Goal: Task Accomplishment & Management: Manage account settings

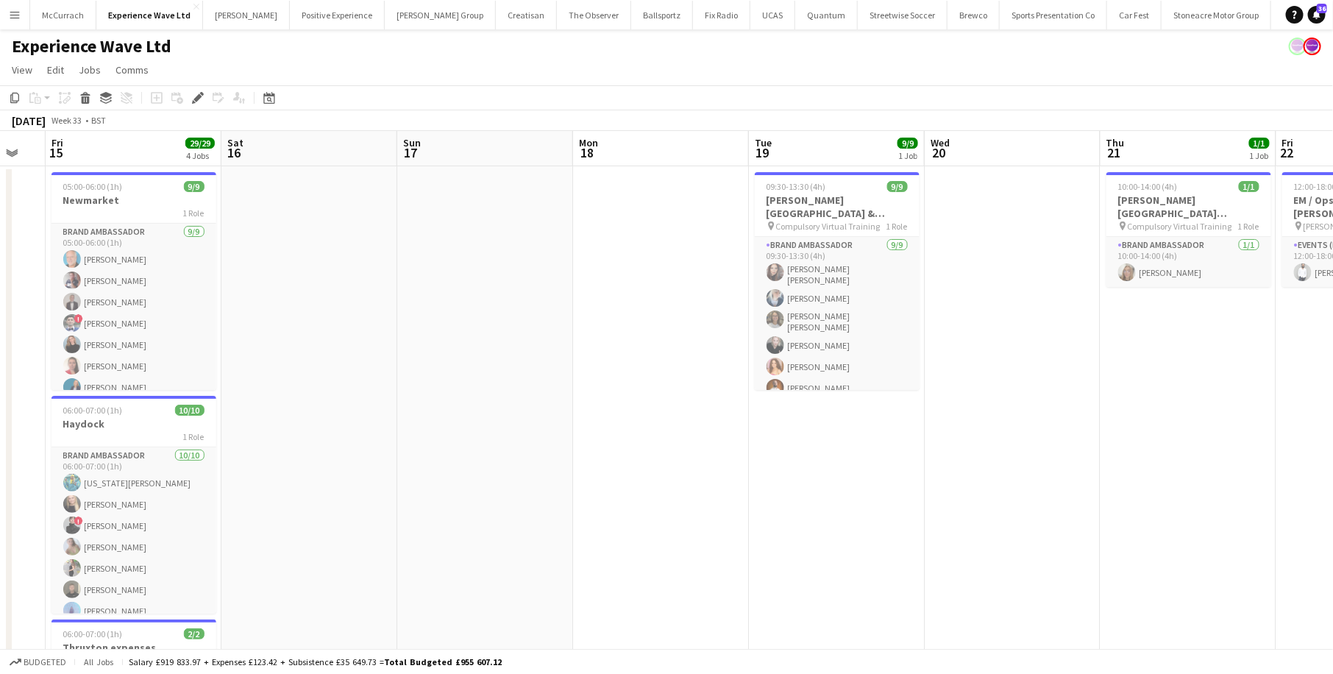
scroll to position [0, 331]
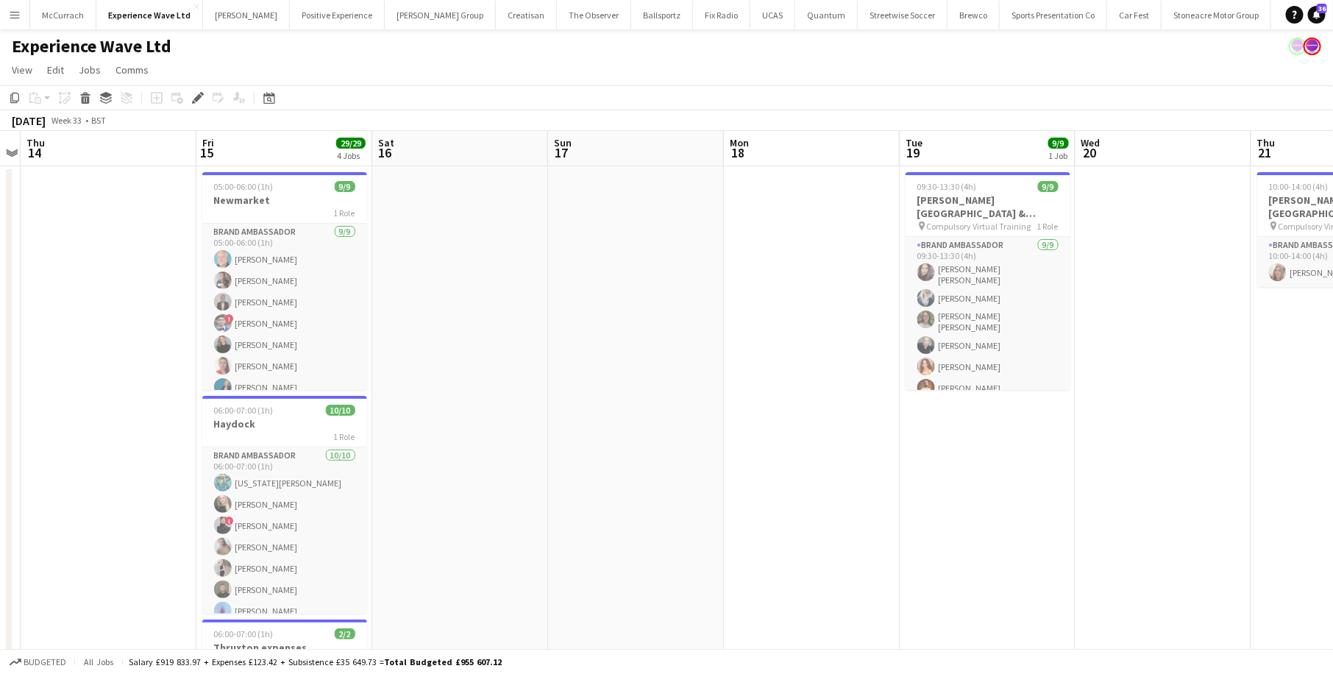
click at [23, 13] on button "Menu" at bounding box center [14, 14] width 29 height 29
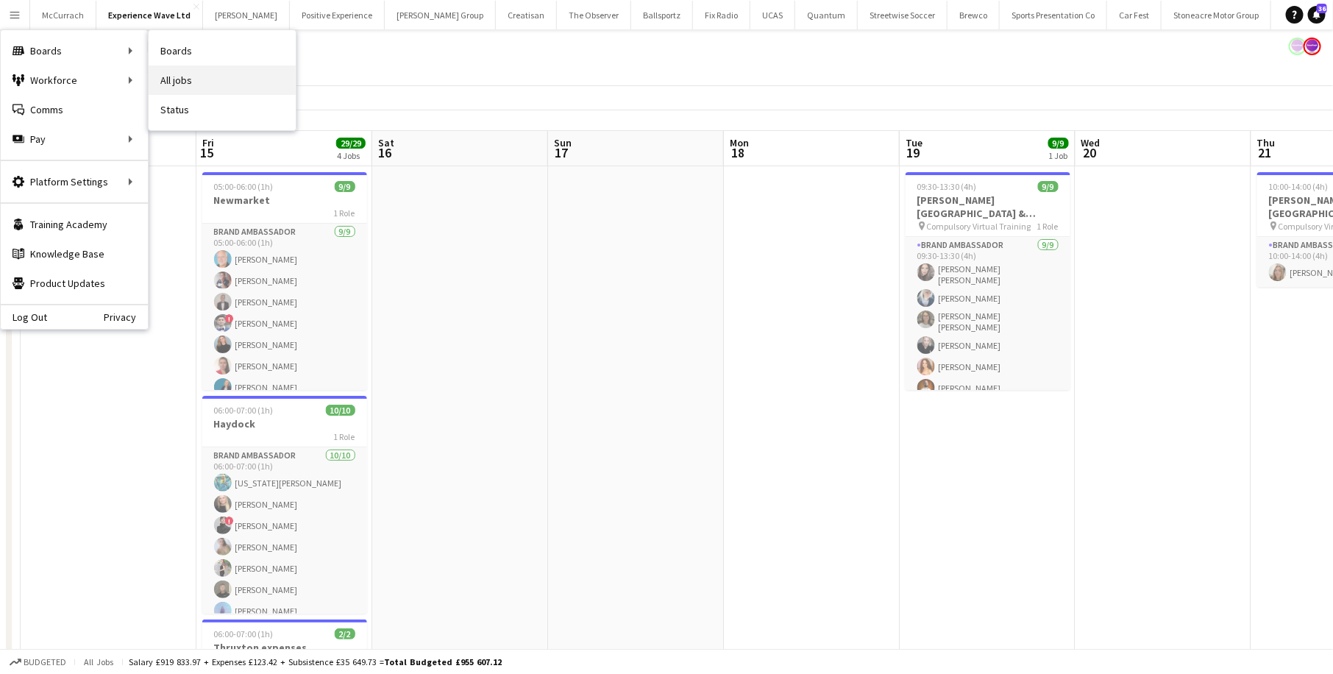
click at [171, 79] on link "All jobs" at bounding box center [222, 79] width 147 height 29
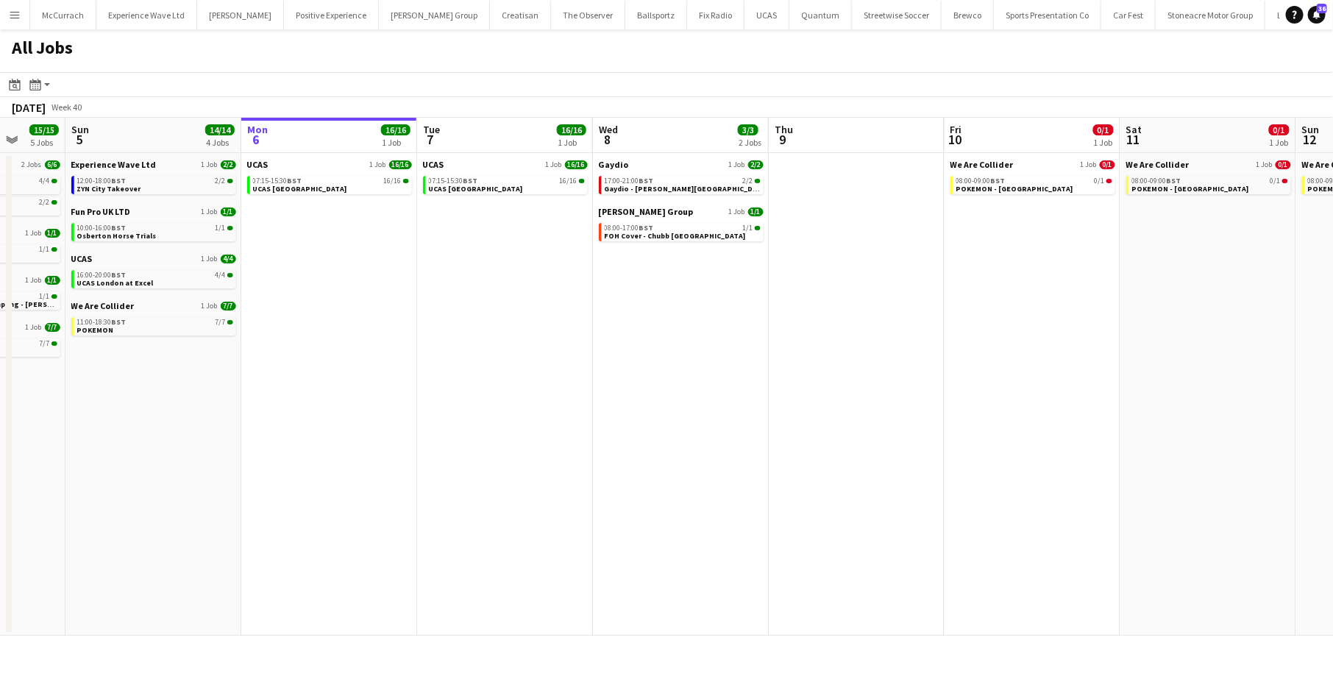
scroll to position [0, 464]
click at [355, 184] on link "07:15-15:30 BST 16/16 UCAS London" at bounding box center [330, 184] width 156 height 17
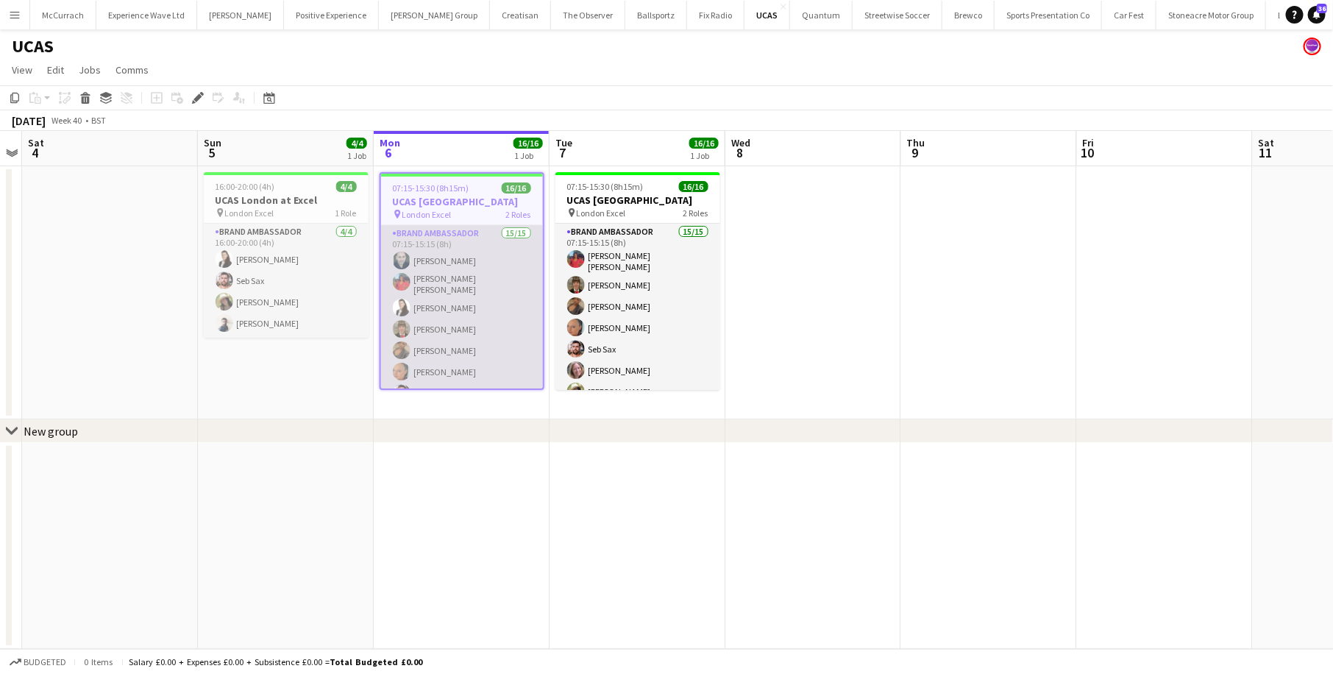
scroll to position [235, 0]
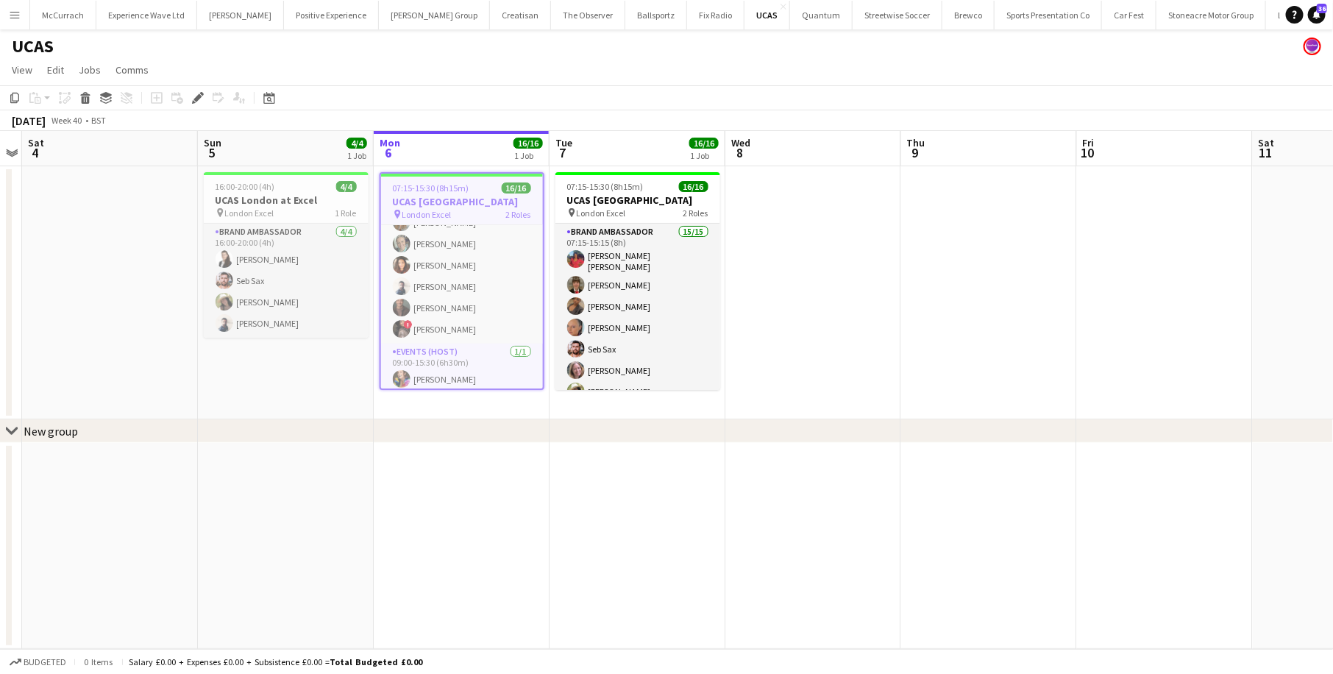
click at [11, 16] on app-icon "Menu" at bounding box center [15, 15] width 12 height 12
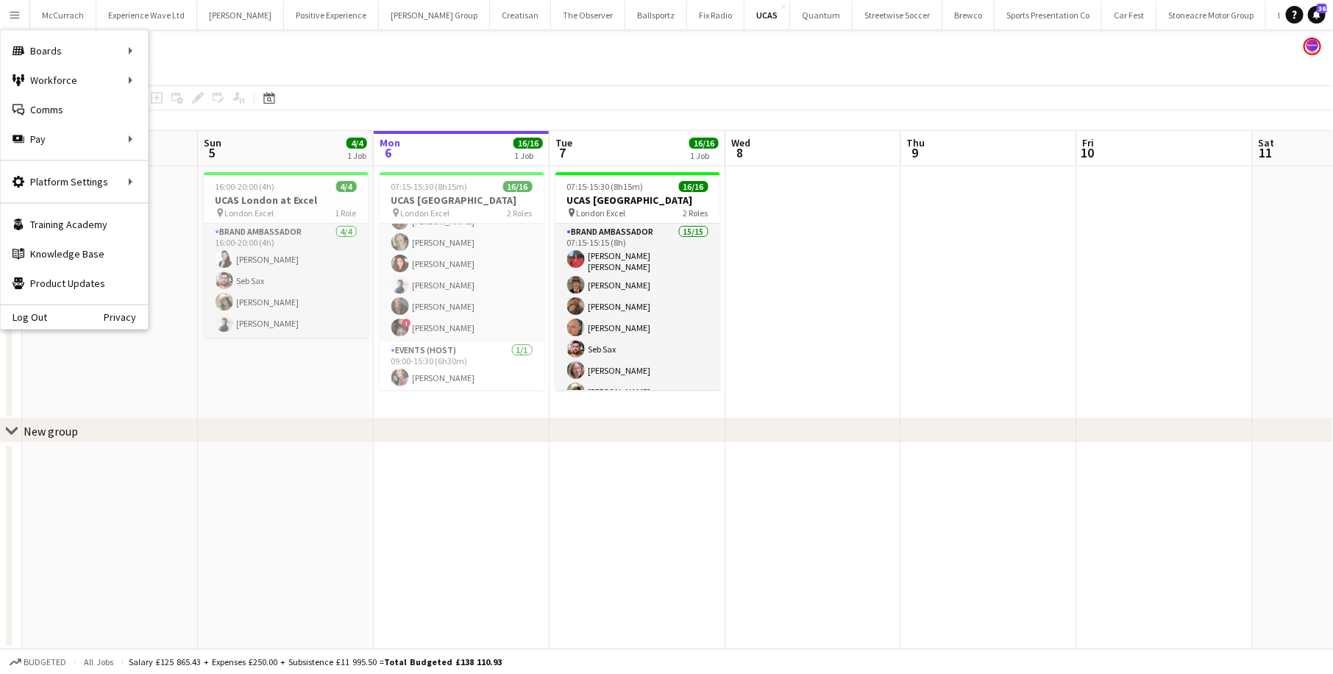
scroll to position [232, 0]
click at [211, 141] on link "Approvals" at bounding box center [222, 138] width 147 height 29
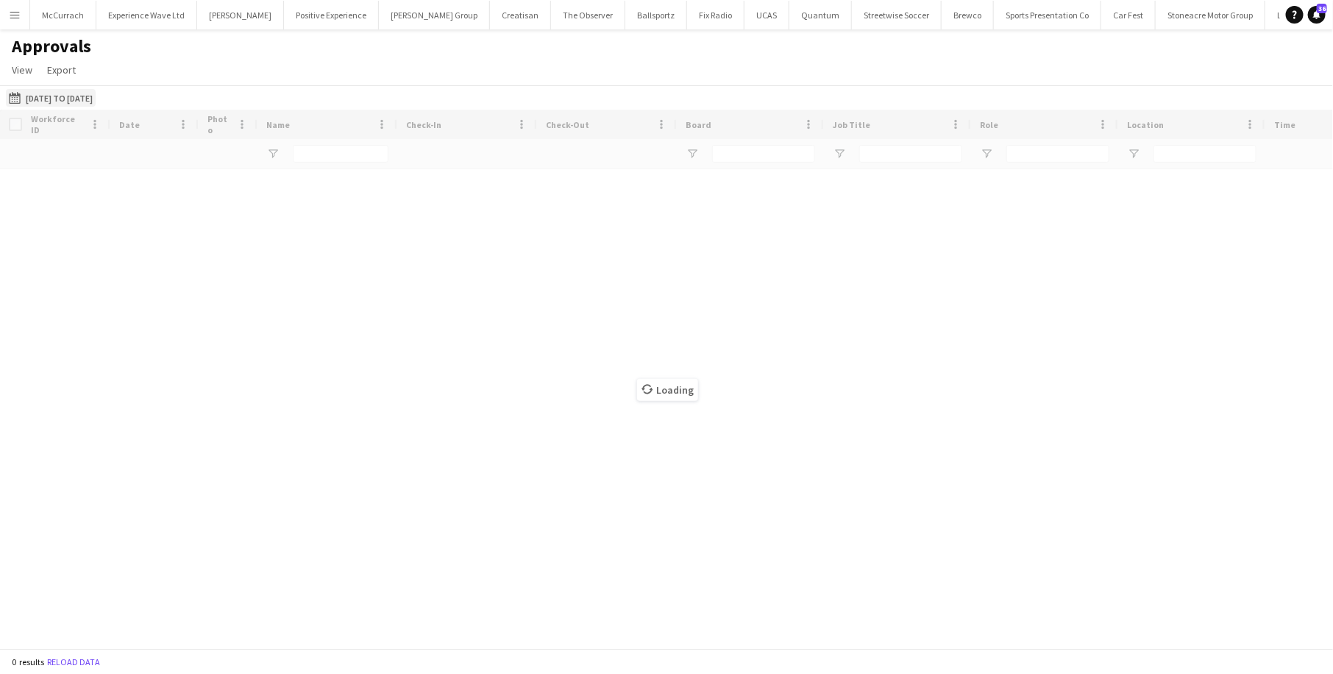
click at [92, 96] on button "[DATE] to [DATE] [DATE] to [DATE]" at bounding box center [51, 98] width 90 height 18
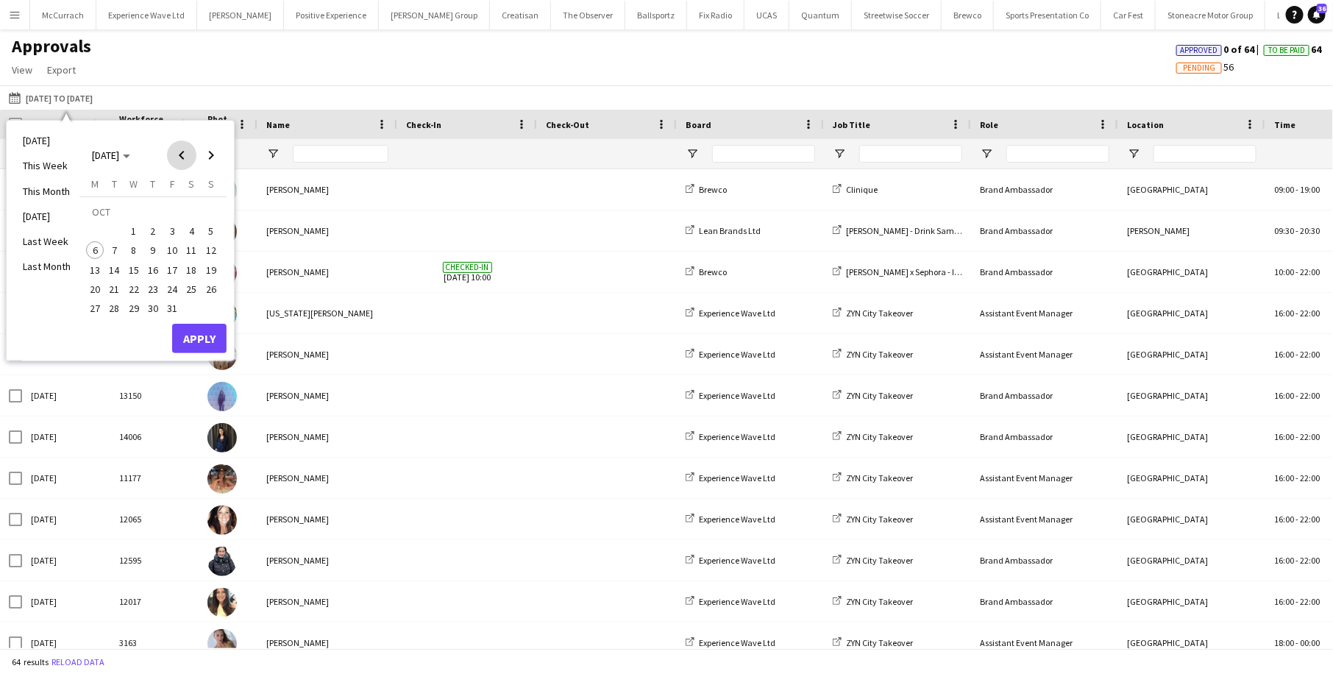
click at [175, 150] on span "Previous month" at bounding box center [181, 155] width 29 height 29
click at [96, 226] on span "1" at bounding box center [95, 231] width 18 height 18
click at [118, 308] on span "30" at bounding box center [115, 308] width 18 height 18
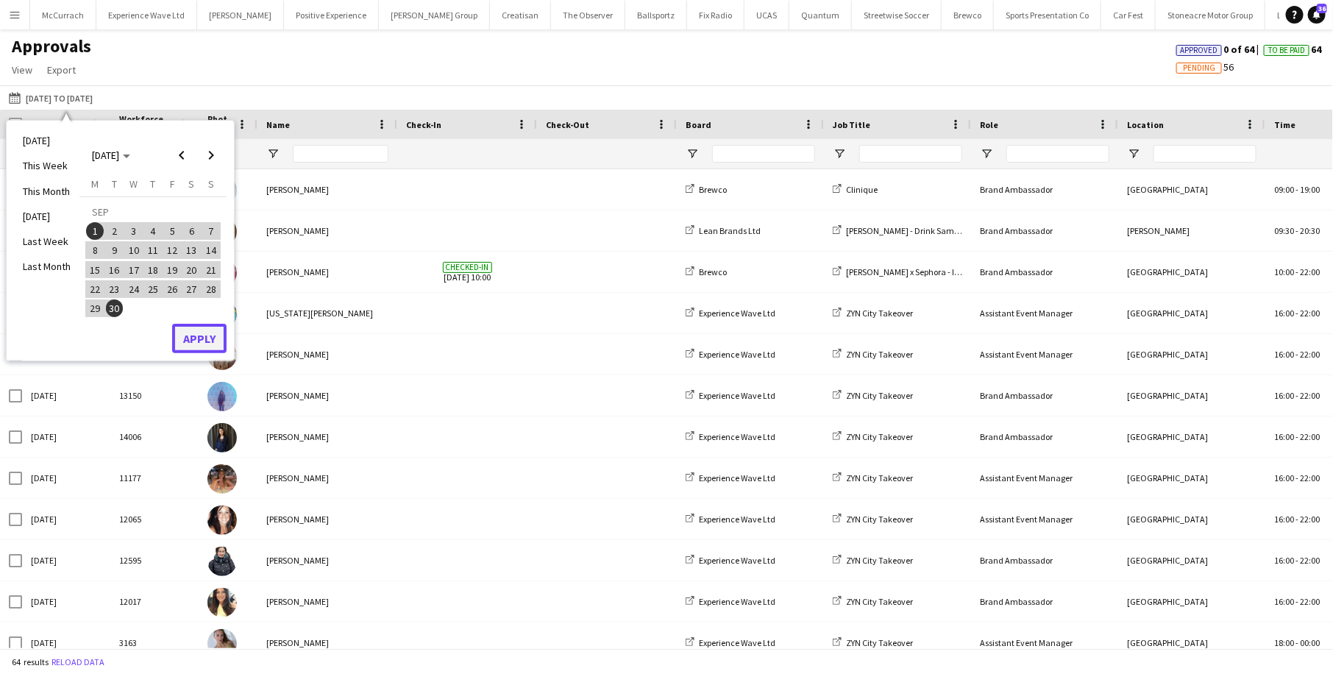
click at [211, 340] on button "Apply" at bounding box center [199, 338] width 54 height 29
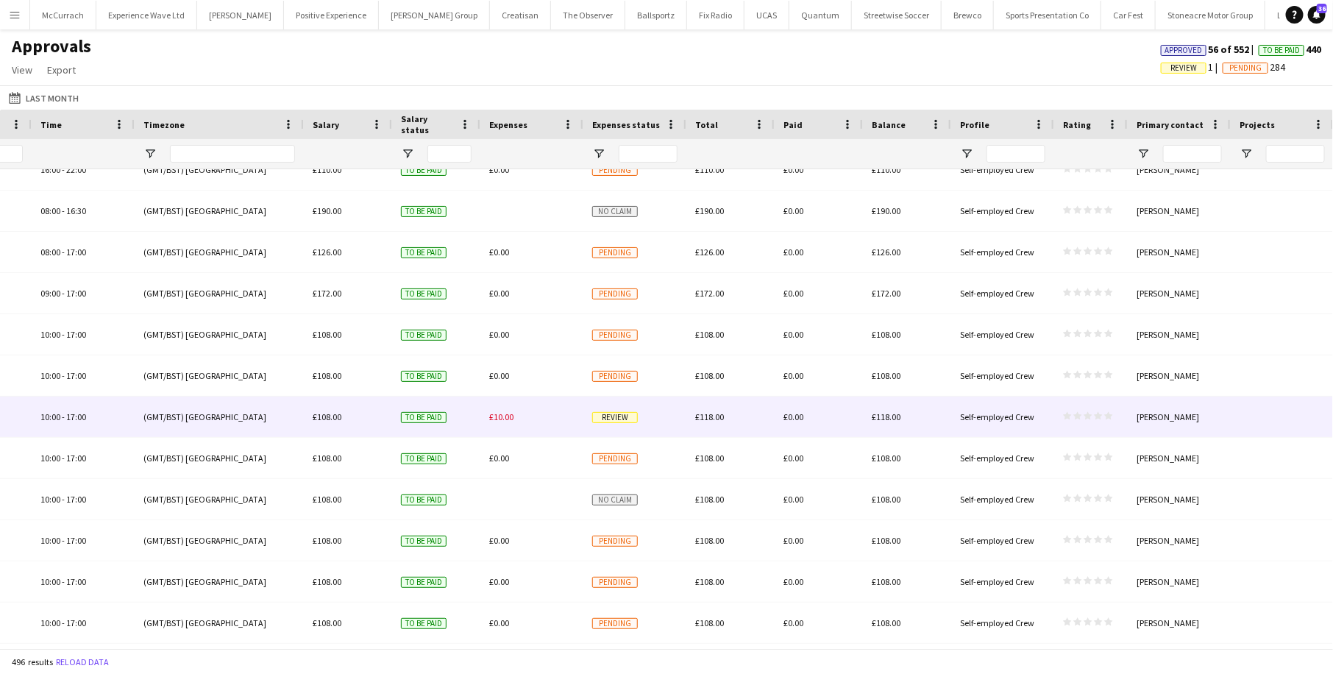
click at [540, 422] on div "£10.00" at bounding box center [532, 417] width 103 height 40
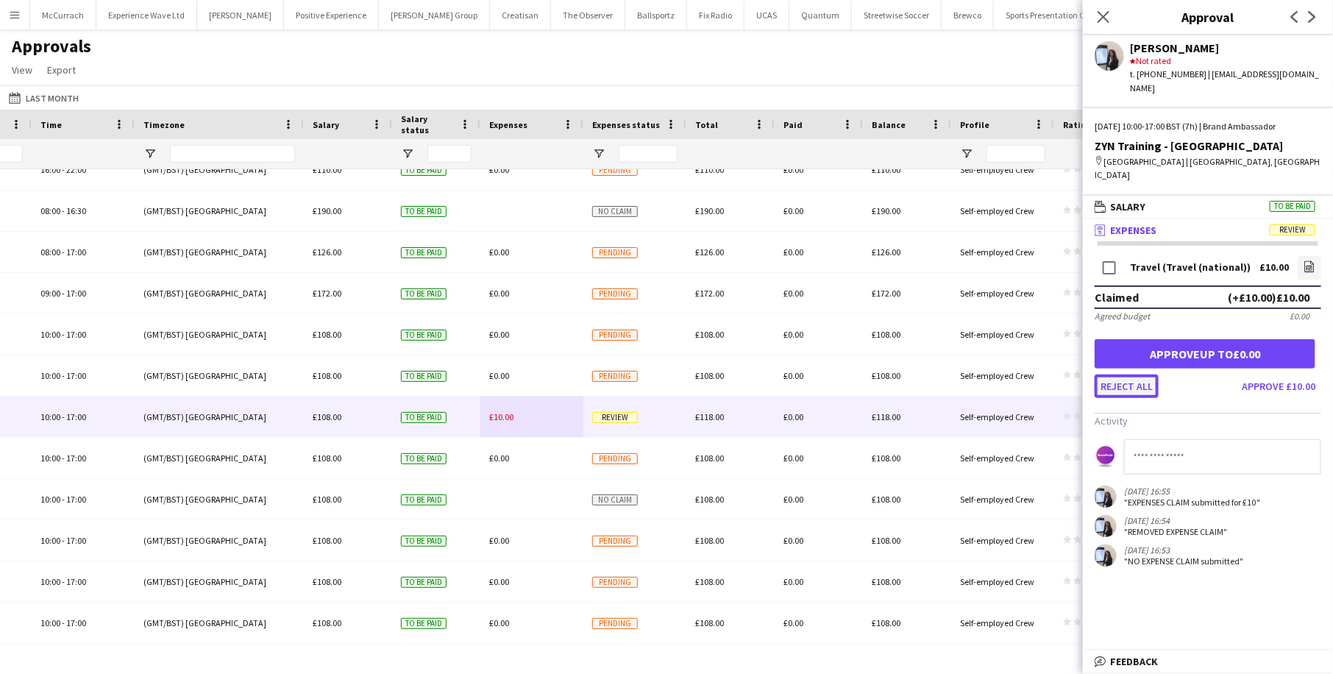
click at [1113, 375] on button "Reject all" at bounding box center [1127, 387] width 64 height 24
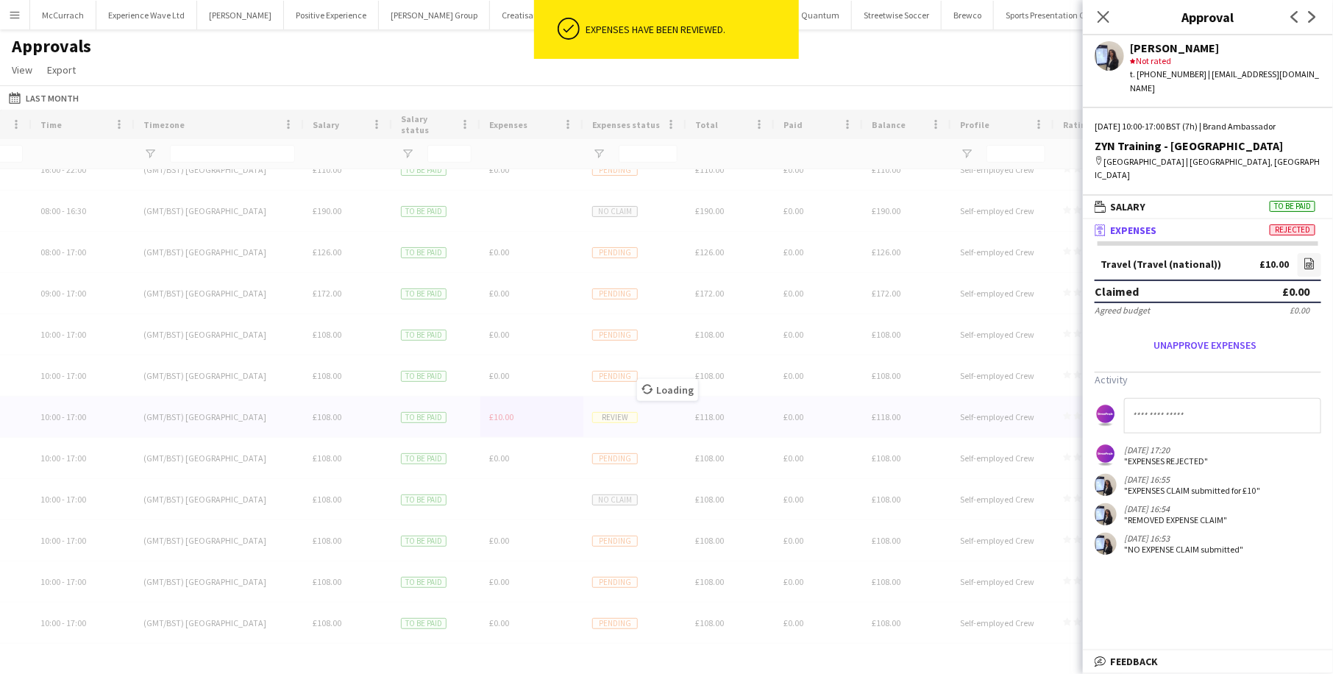
click at [1157, 411] on input at bounding box center [1222, 415] width 197 height 35
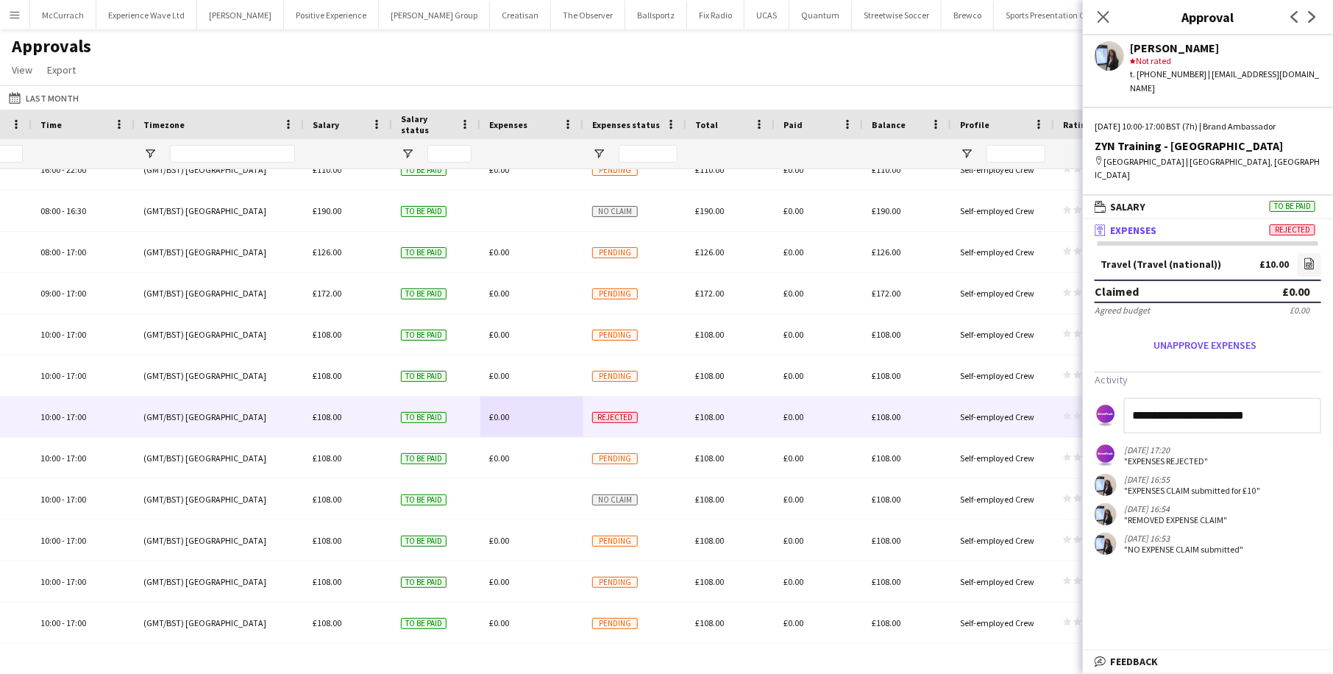
type input "**********"
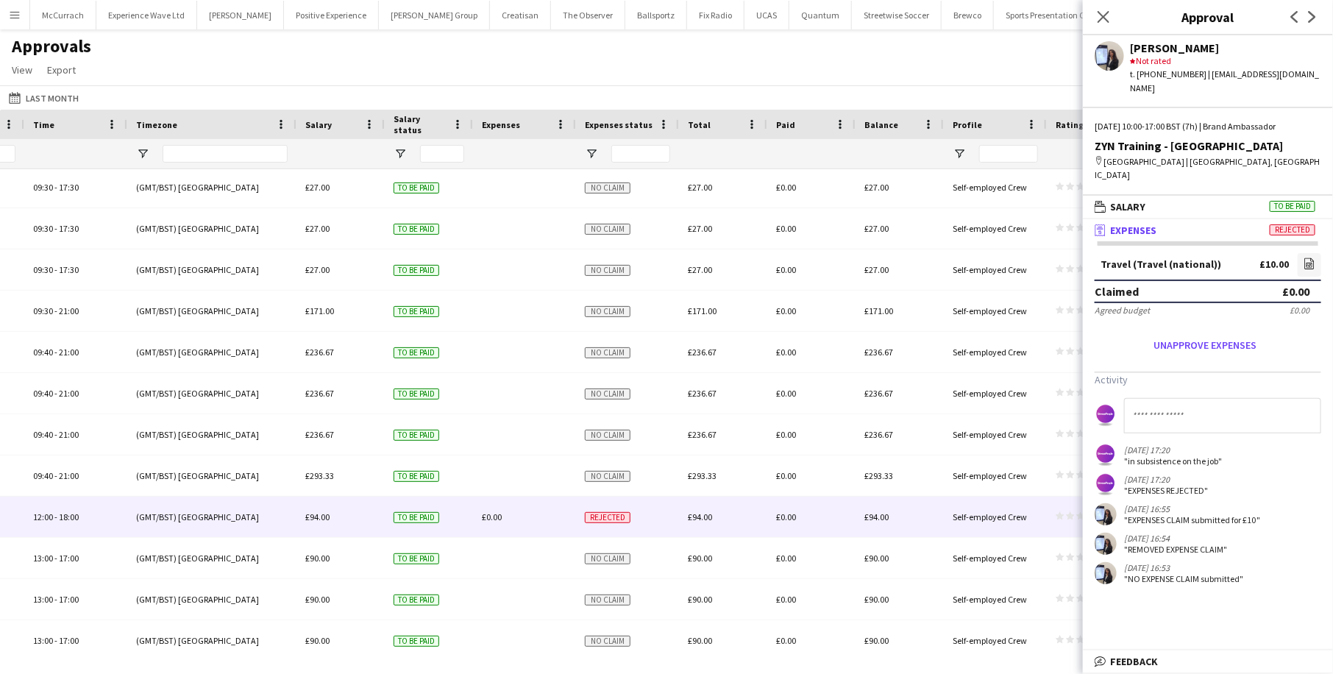
click at [654, 516] on div "Rejected" at bounding box center [627, 517] width 103 height 40
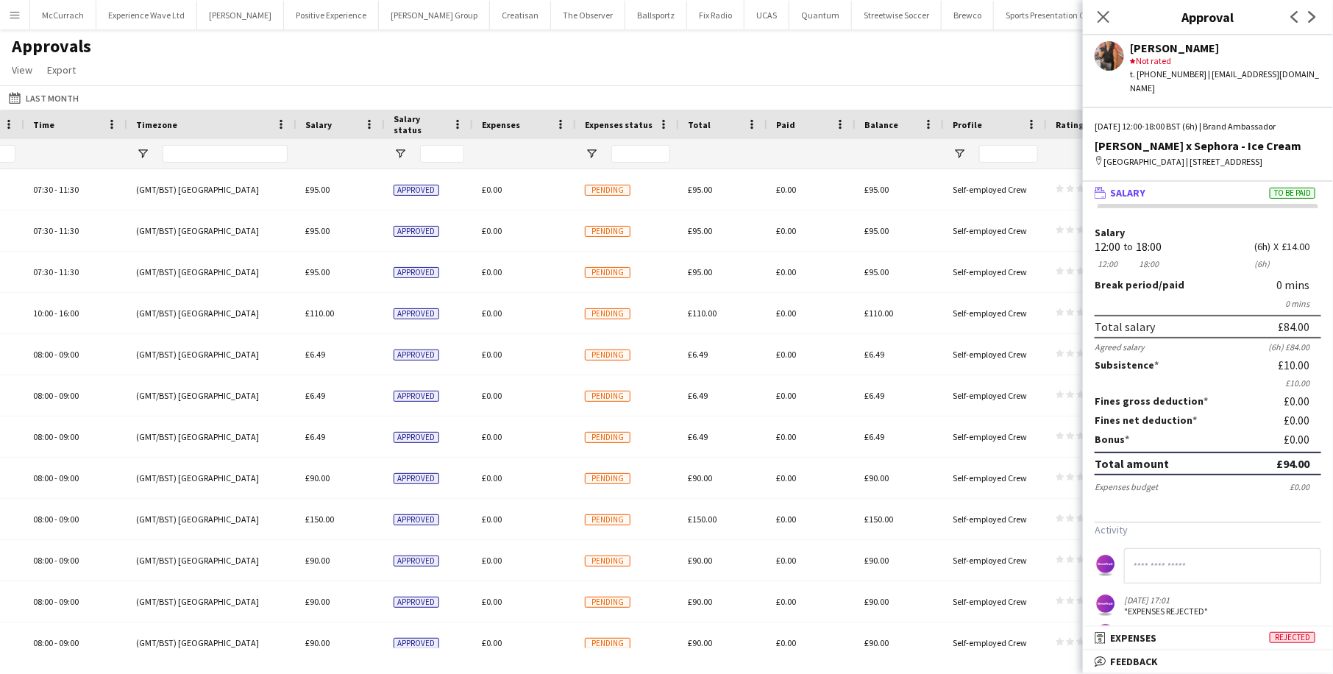
click at [793, 64] on div "Approvals View Customise view Customise filters Reset Filters Reset View Reset …" at bounding box center [666, 60] width 1333 height 50
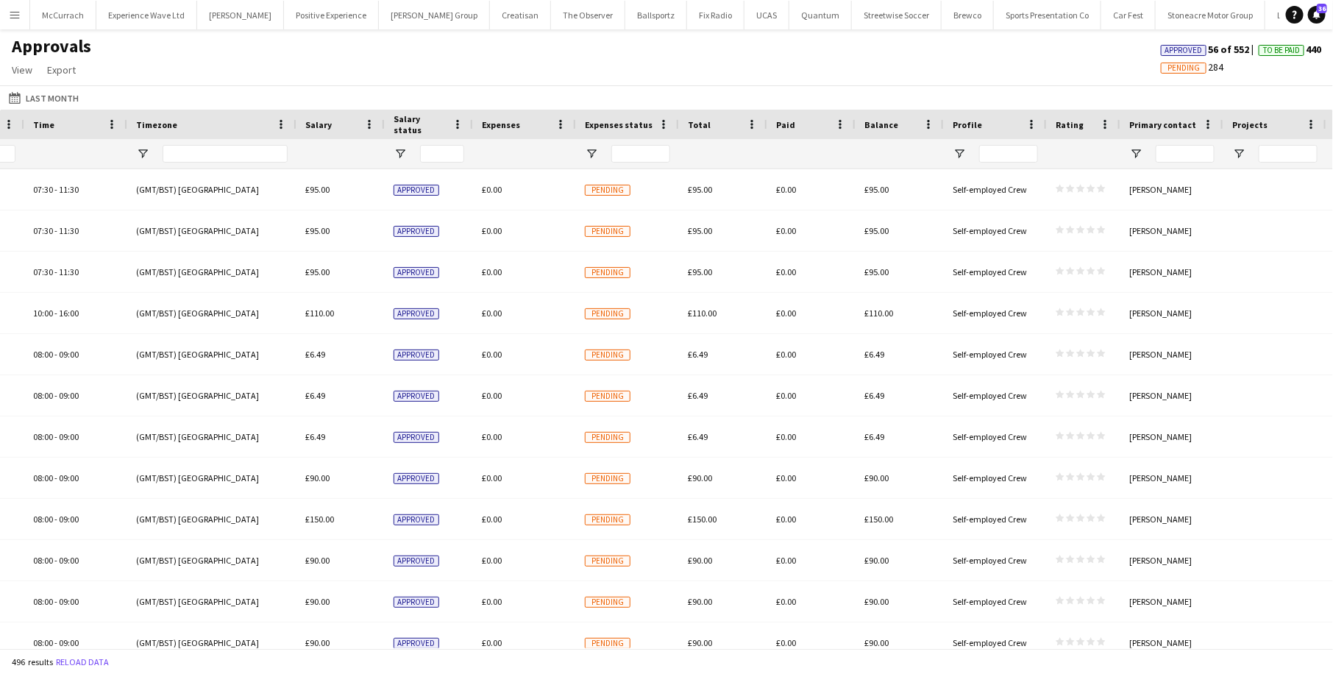
click at [1191, 60] on span "Pending 284" at bounding box center [1192, 66] width 63 height 13
click at [1188, 68] on span "Pending" at bounding box center [1184, 68] width 32 height 10
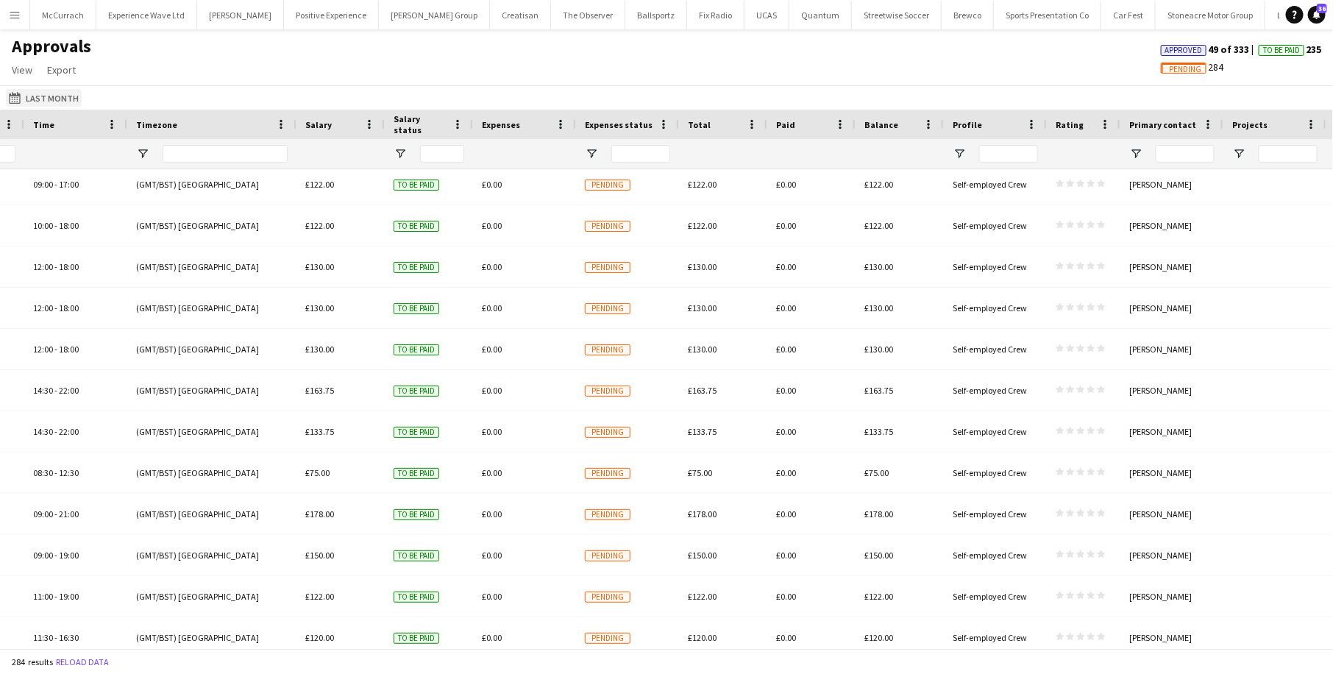
click at [38, 99] on button "[DATE] to [DATE] Last Month" at bounding box center [44, 98] width 76 height 18
